Goal: Task Accomplishment & Management: Use online tool/utility

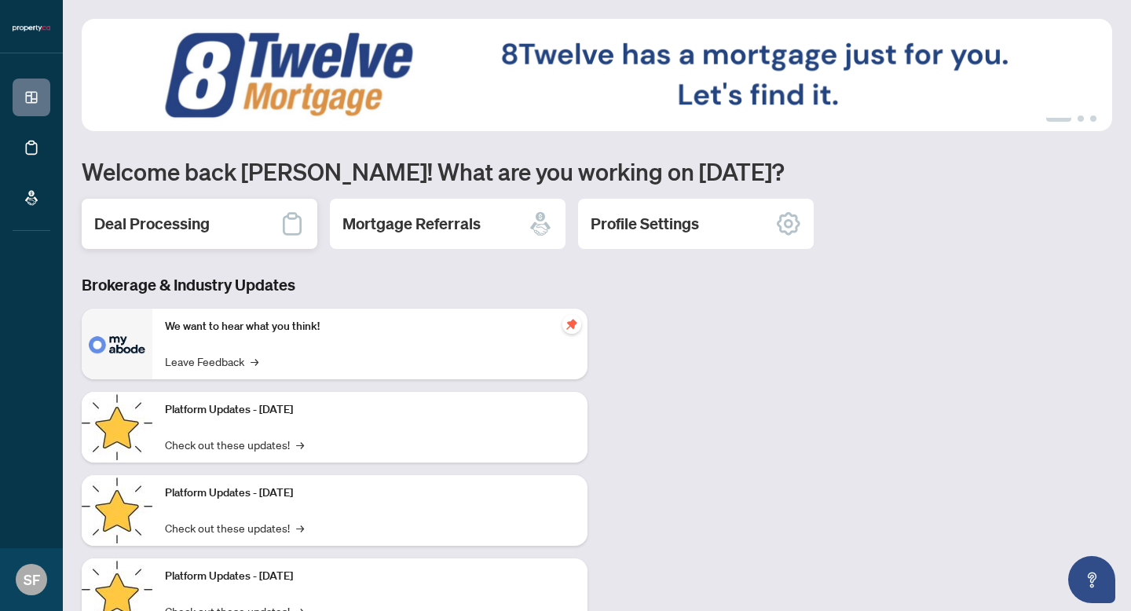
click at [198, 225] on h2 "Deal Processing" at bounding box center [151, 224] width 115 height 22
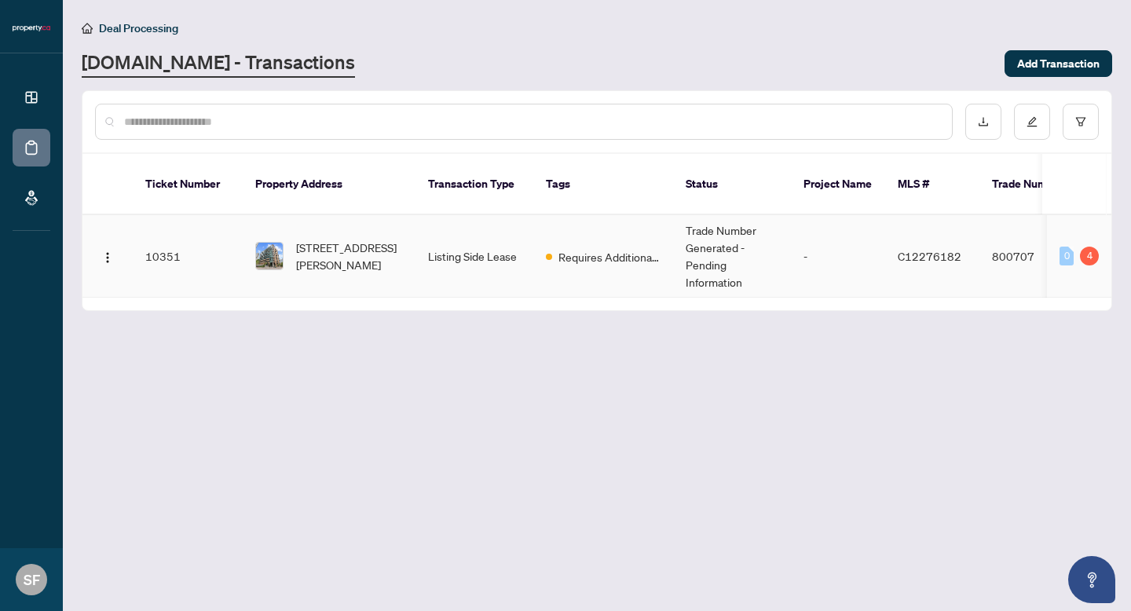
click at [316, 239] on span "[STREET_ADDRESS][PERSON_NAME]" at bounding box center [349, 256] width 107 height 35
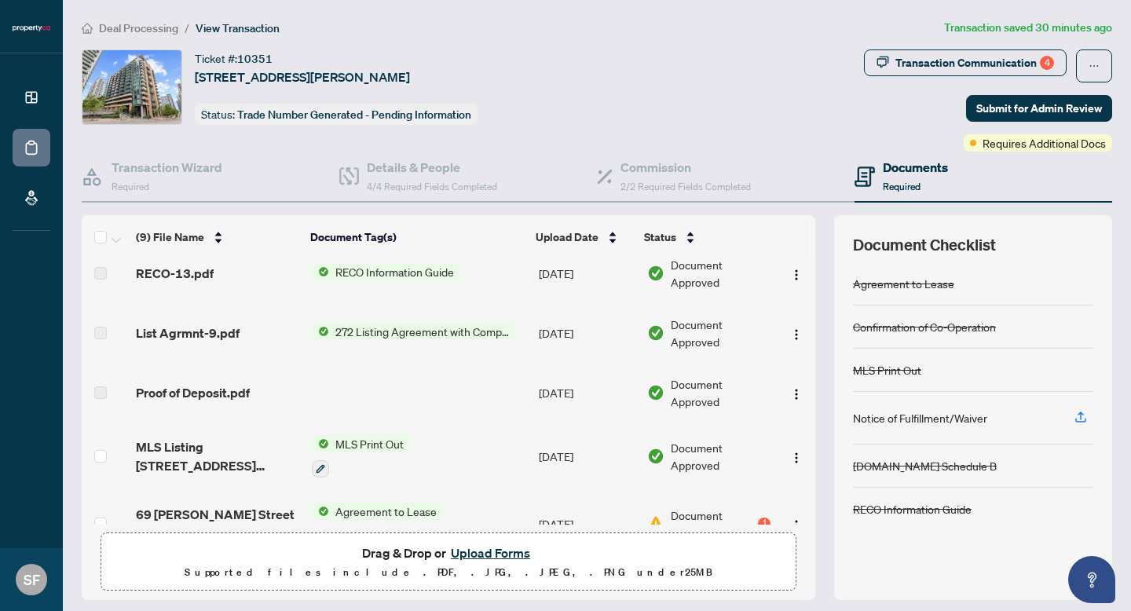
scroll to position [262, 0]
click at [793, 388] on img "button" at bounding box center [796, 393] width 13 height 13
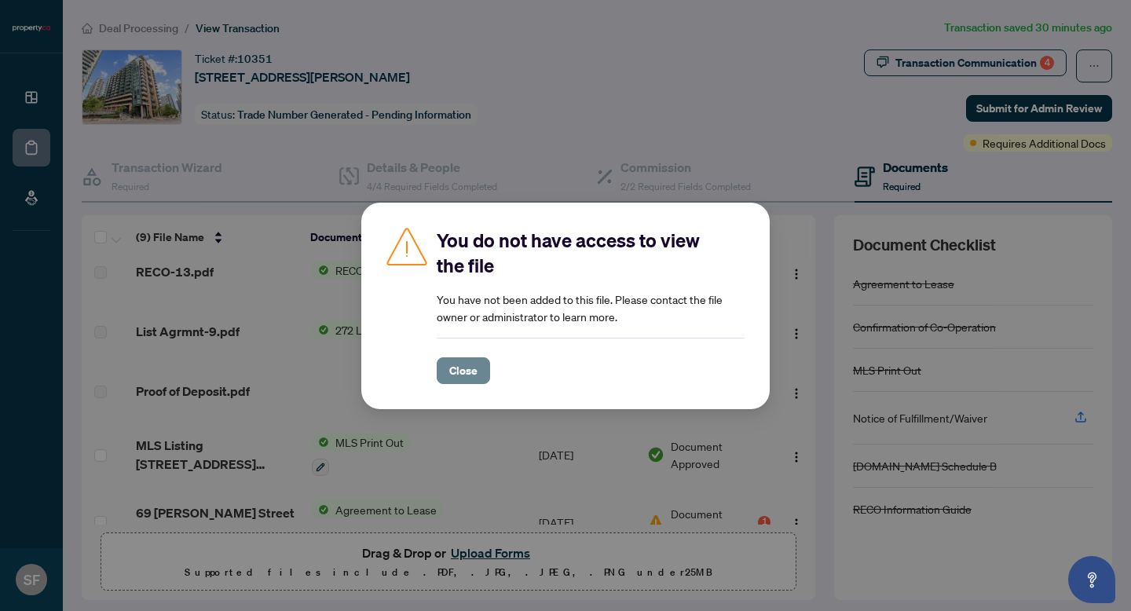
click at [464, 377] on span "Close" at bounding box center [463, 370] width 28 height 25
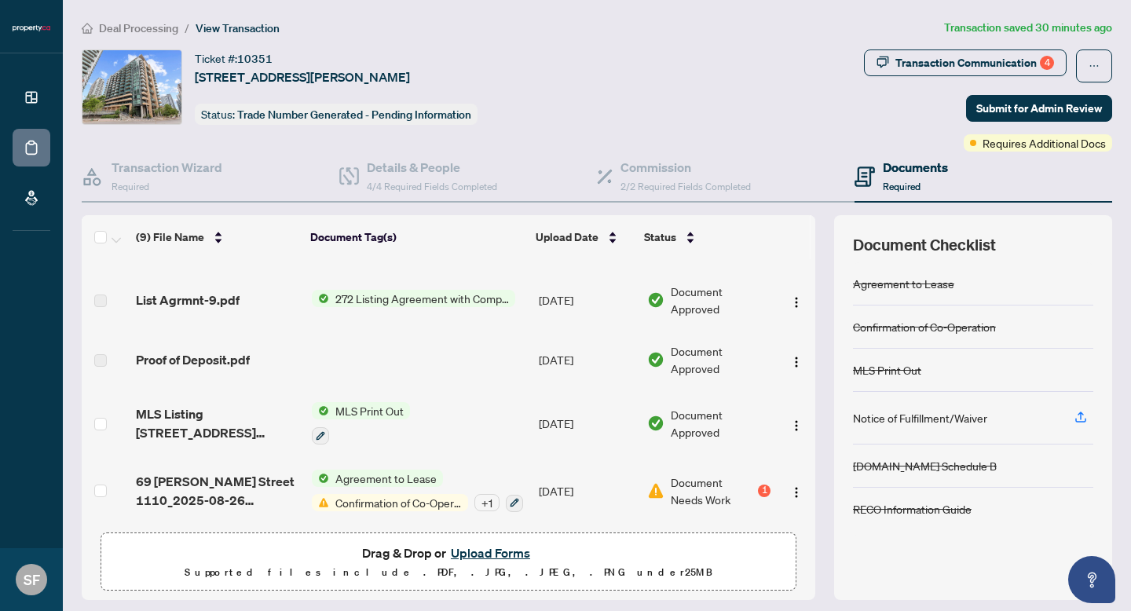
scroll to position [297, 0]
click at [758, 485] on div "1" at bounding box center [764, 491] width 13 height 13
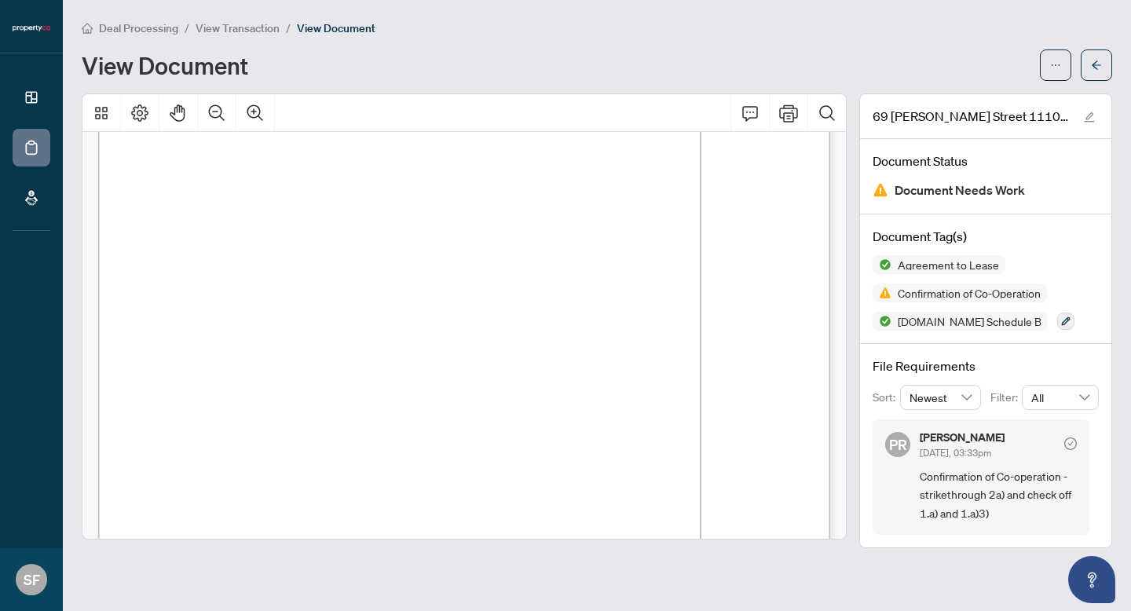
scroll to position [4988, 0]
click at [786, 115] on icon "Print" at bounding box center [788, 112] width 19 height 17
